Goal: Task Accomplishment & Management: Use online tool/utility

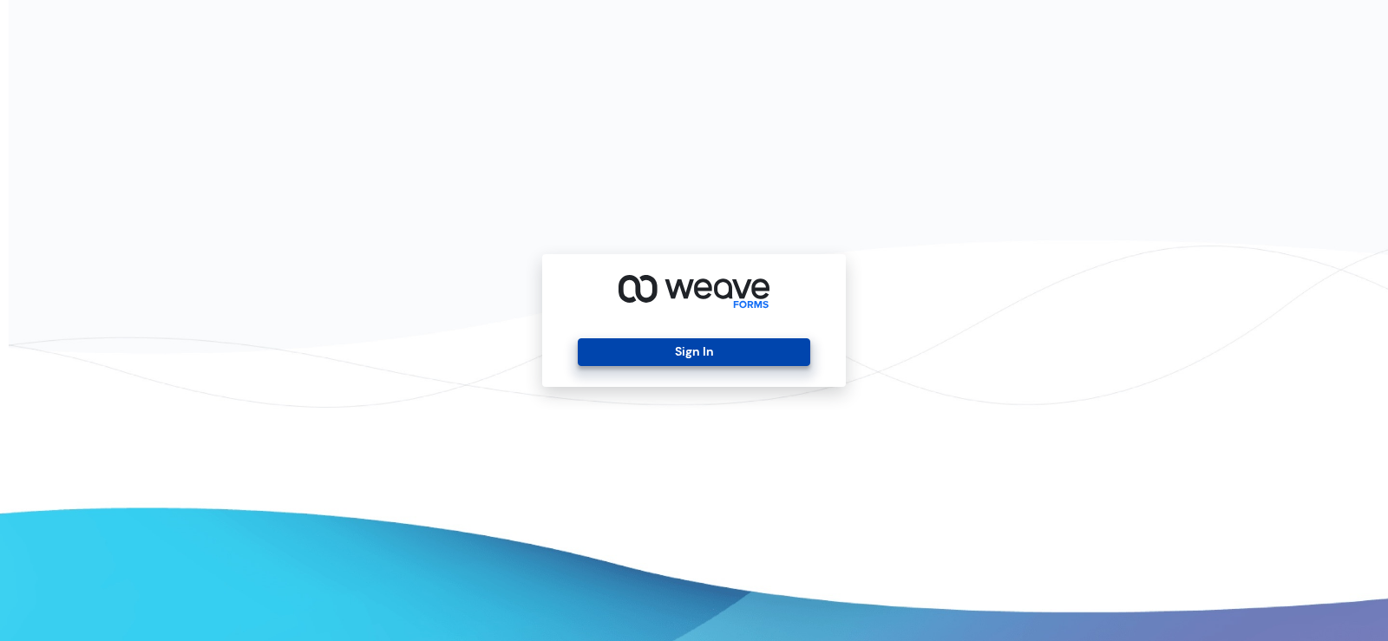
click at [663, 354] on button "Sign In" at bounding box center [694, 352] width 232 height 28
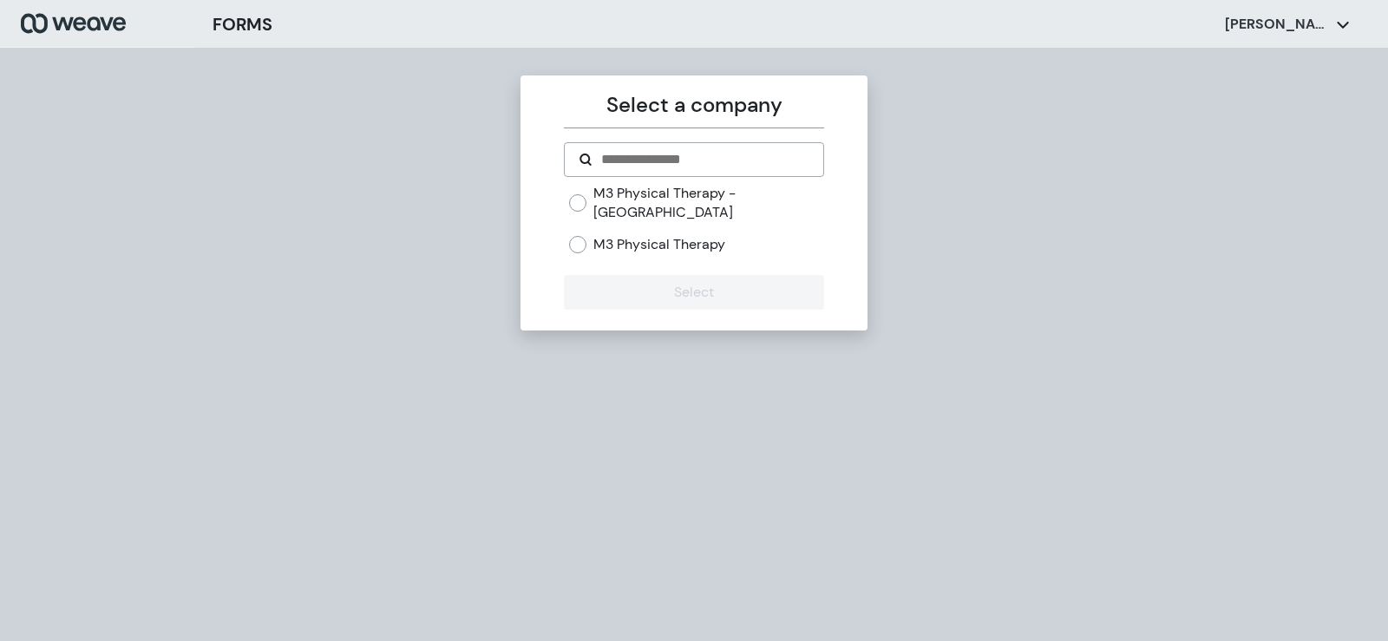
click at [694, 235] on label "M3 Physical Therapy" at bounding box center [659, 244] width 132 height 19
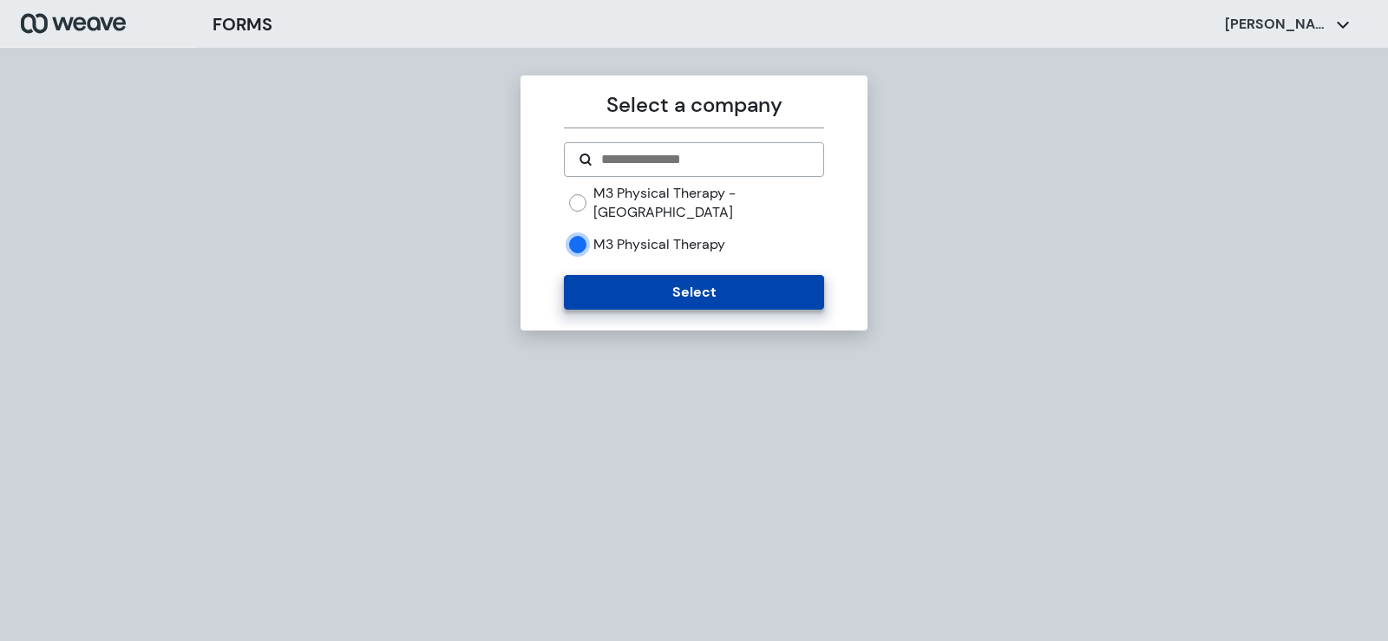
click at [643, 276] on button "Select" at bounding box center [693, 292] width 259 height 35
